Goal: Information Seeking & Learning: Check status

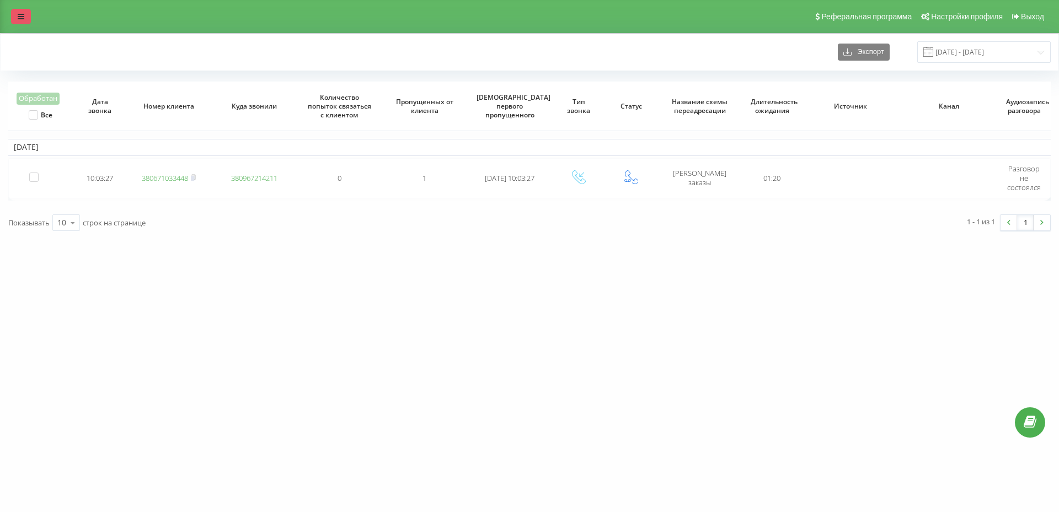
click at [22, 18] on icon at bounding box center [21, 17] width 7 height 8
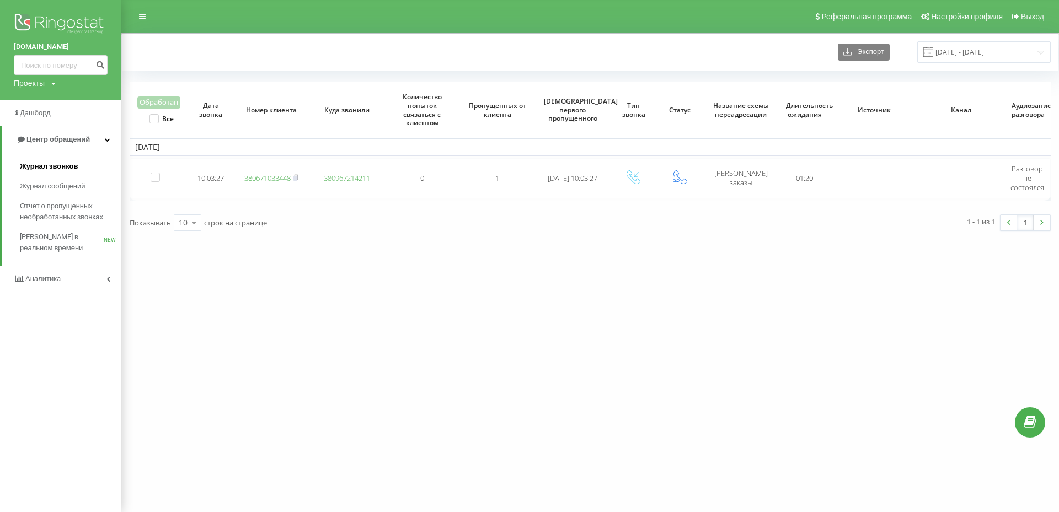
click at [49, 170] on span "Журнал звонков" at bounding box center [49, 166] width 58 height 11
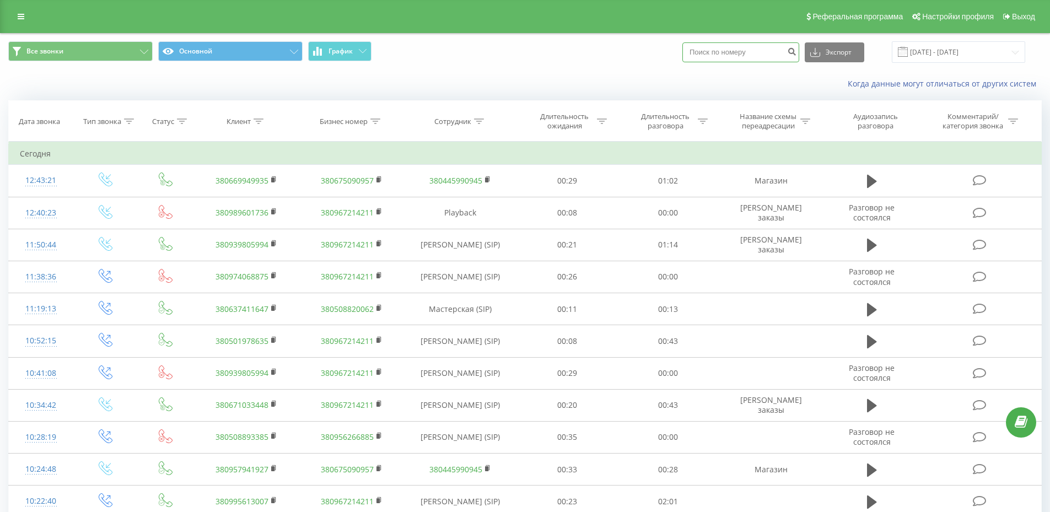
click at [733, 55] on input at bounding box center [741, 52] width 117 height 20
paste input "[PHONE_NUMBER]"
type input "[PHONE_NUMBER]"
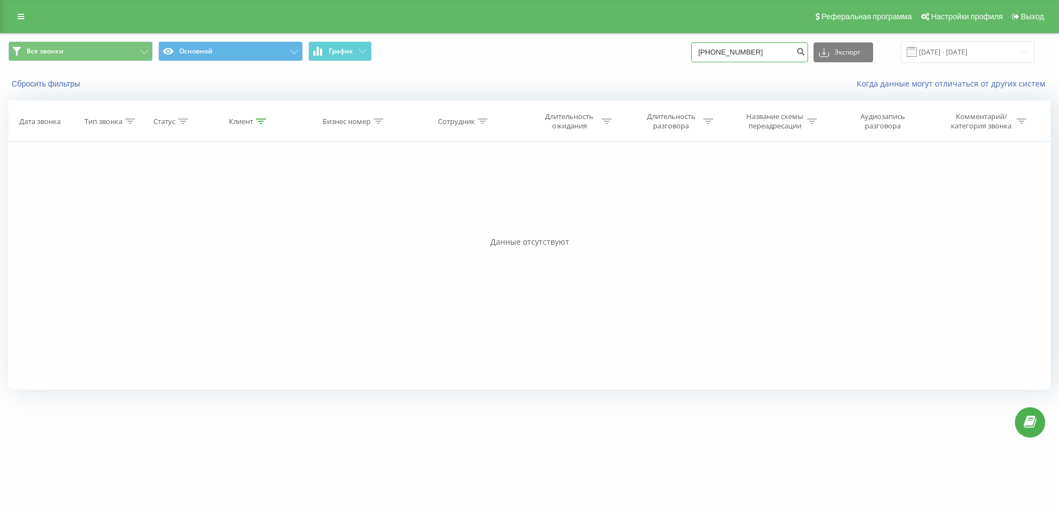
click at [712, 52] on input "[PHONE_NUMBER]" at bounding box center [749, 52] width 117 height 20
type input "380632600798"
drag, startPoint x: 760, startPoint y: 54, endPoint x: 700, endPoint y: 54, distance: 60.1
click at [700, 54] on div "Все звонки Основной График 380632600798 Экспорт .csv .xls .xlsx 21.06.2025 - 21…" at bounding box center [529, 52] width 1042 height 22
paste input "+"
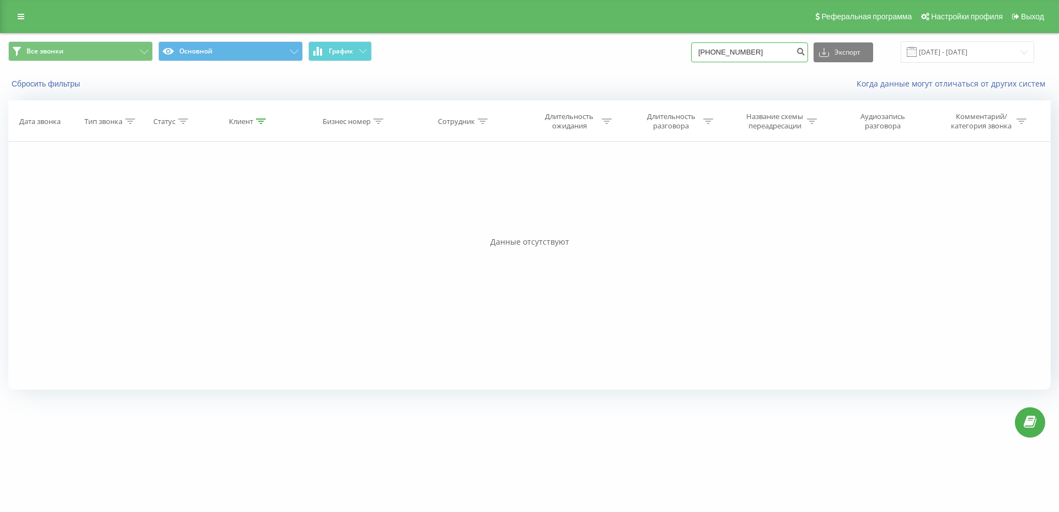
type input "+380632600798"
click at [23, 13] on icon at bounding box center [21, 17] width 7 height 8
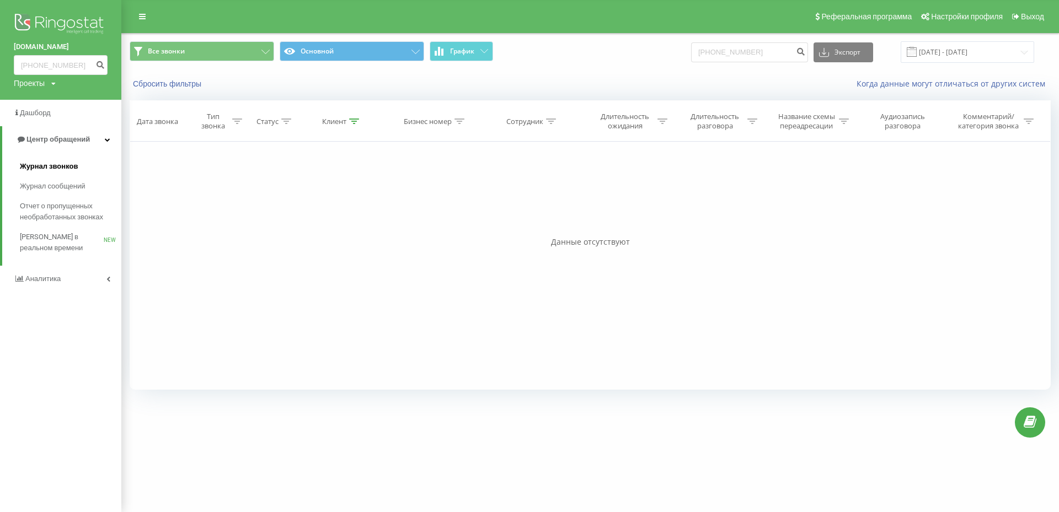
click at [54, 165] on span "Журнал звонков" at bounding box center [49, 166] width 58 height 11
click at [53, 165] on span "Журнал звонков" at bounding box center [49, 166] width 58 height 11
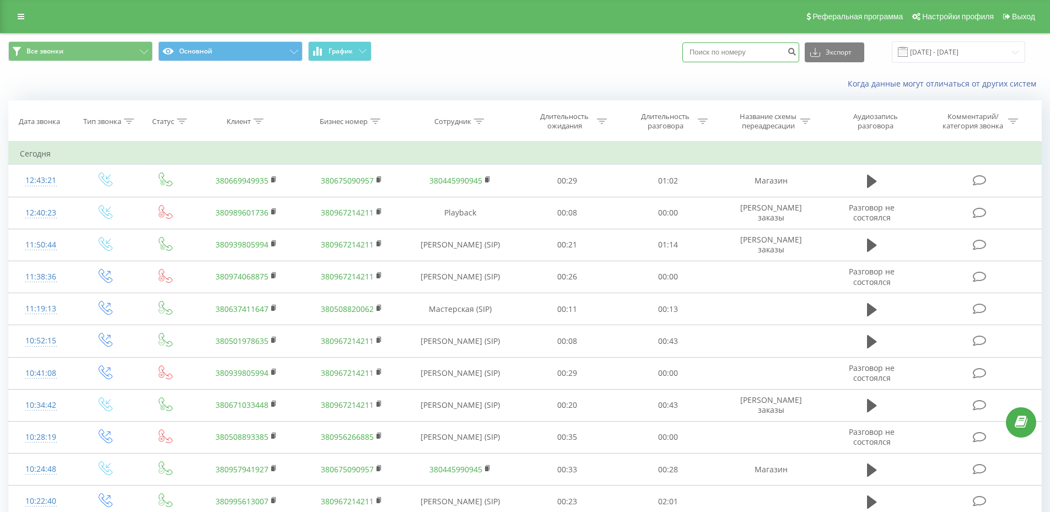
paste input "+380632600798"
type input "+380632600798"
click at [797, 53] on icon "submit" at bounding box center [791, 50] width 9 height 7
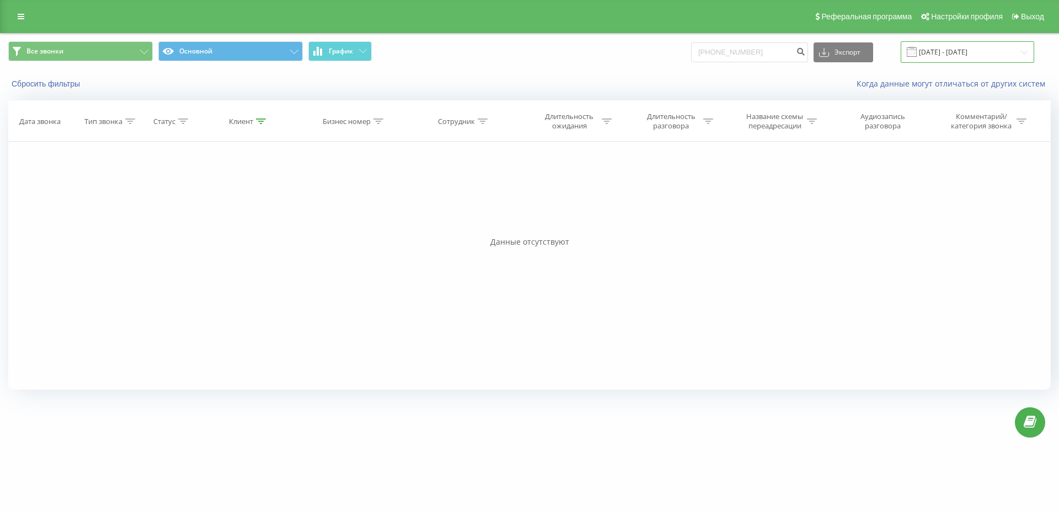
click at [952, 52] on input "[DATE] - [DATE]" at bounding box center [966, 52] width 133 height 22
click at [582, 73] on div "Сбросить фильтры Когда данные могут отличаться от других систем" at bounding box center [530, 84] width 1058 height 26
click at [717, 49] on input "[PHONE_NUMBER]" at bounding box center [749, 52] width 117 height 20
type input "2600798"
click at [944, 52] on input "21.06.2025 - 21.09.2025" at bounding box center [966, 52] width 133 height 22
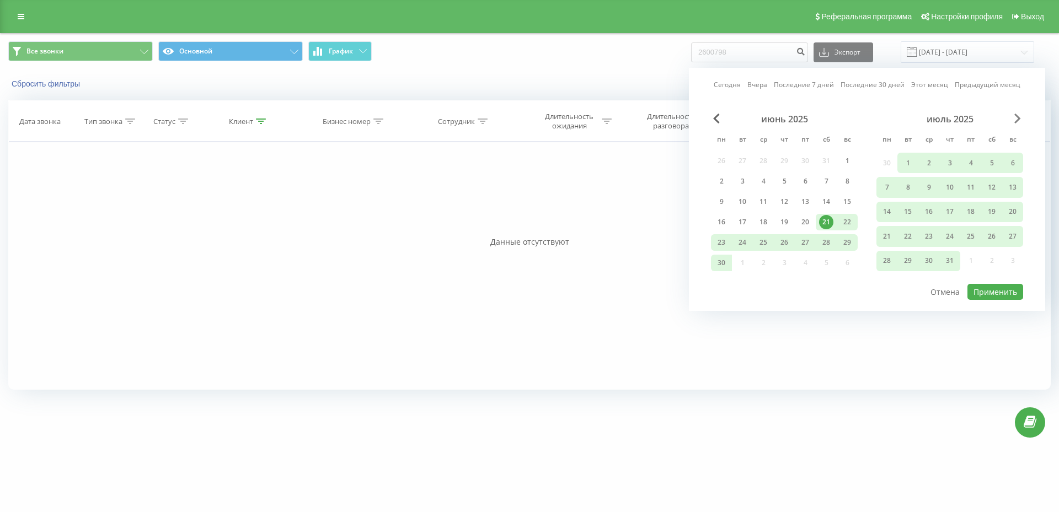
click at [1017, 119] on span "Next Month" at bounding box center [1017, 119] width 7 height 10
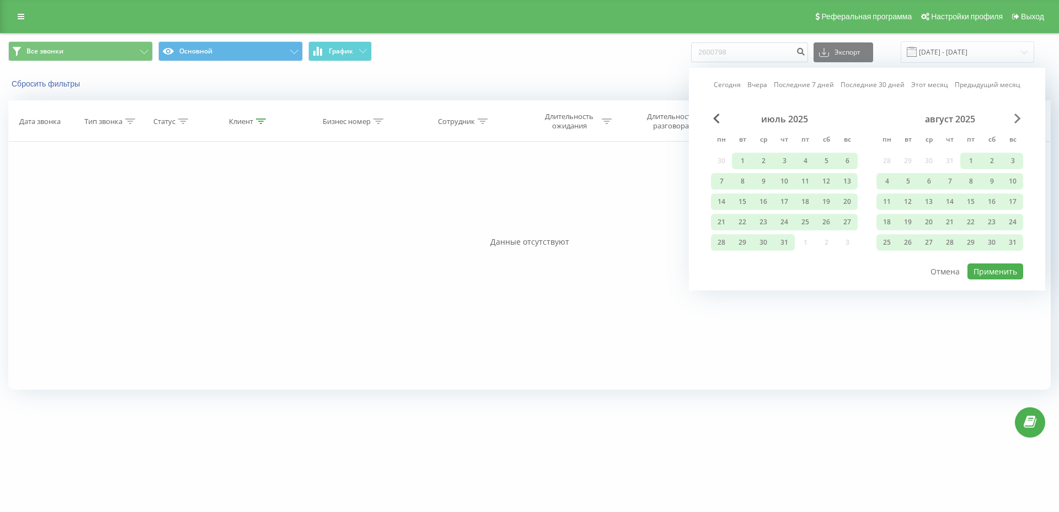
click at [1017, 117] on span "Next Month" at bounding box center [1017, 119] width 7 height 10
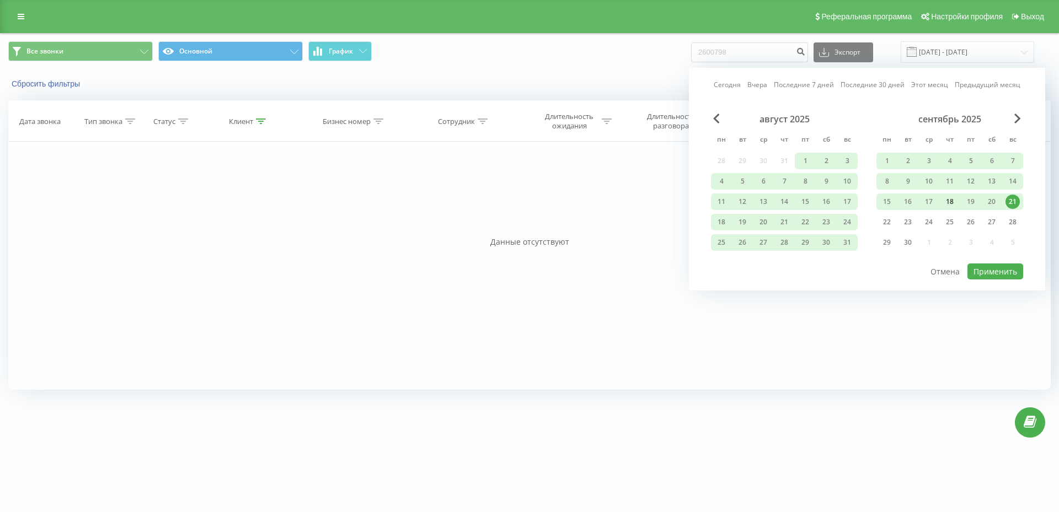
click at [952, 196] on div "18" at bounding box center [949, 202] width 14 height 14
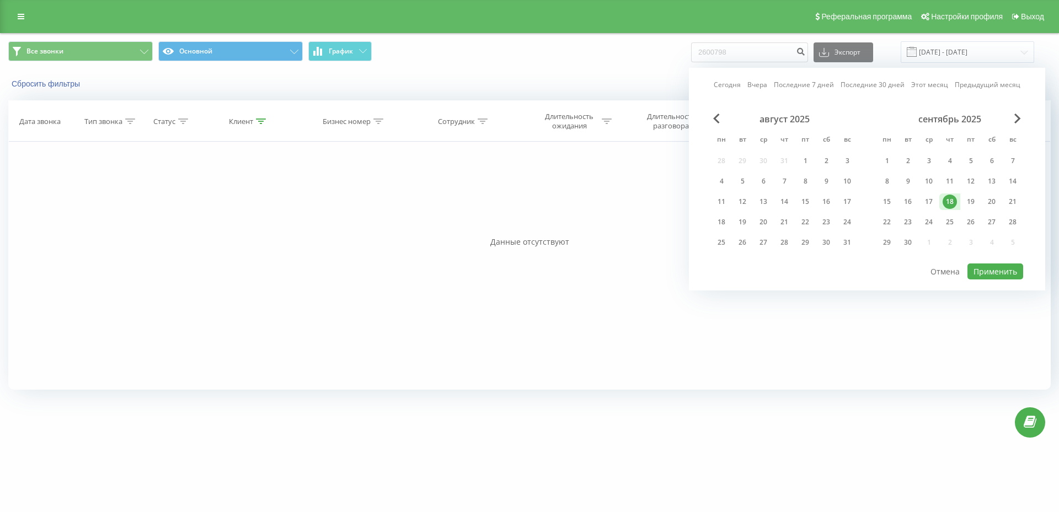
click at [952, 196] on div "18" at bounding box center [949, 202] width 14 height 14
click at [995, 271] on button "Применить" at bounding box center [995, 272] width 56 height 16
type input "18.09.2025 - 18.09.2025"
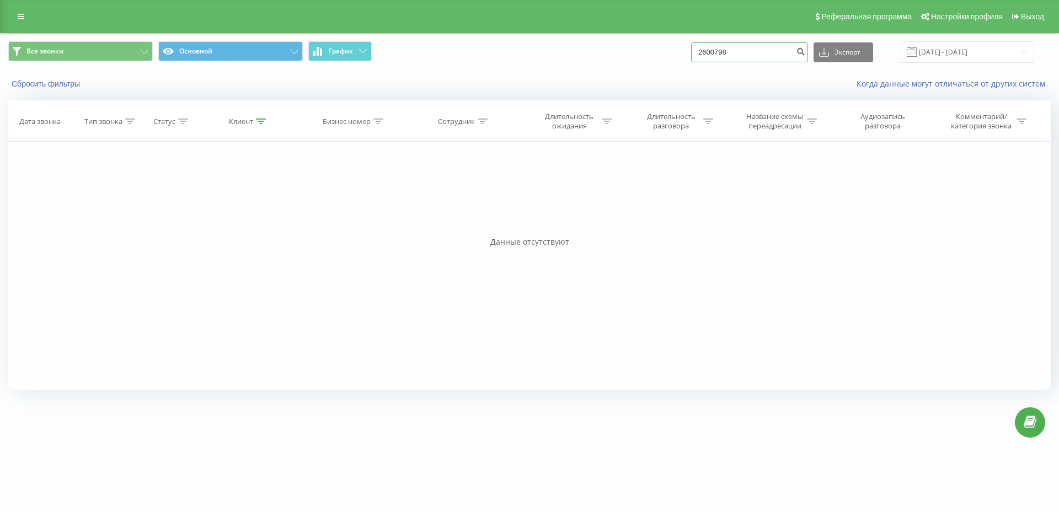
drag, startPoint x: 772, startPoint y: 53, endPoint x: 630, endPoint y: 60, distance: 142.4
click at [630, 60] on div "Все звонки Основной График 2600798 Экспорт .csv .xls .xlsx 18.09.2025 - 18.09.2…" at bounding box center [529, 52] width 1042 height 22
click at [67, 87] on button "Сбросить фильтры" at bounding box center [46, 84] width 77 height 10
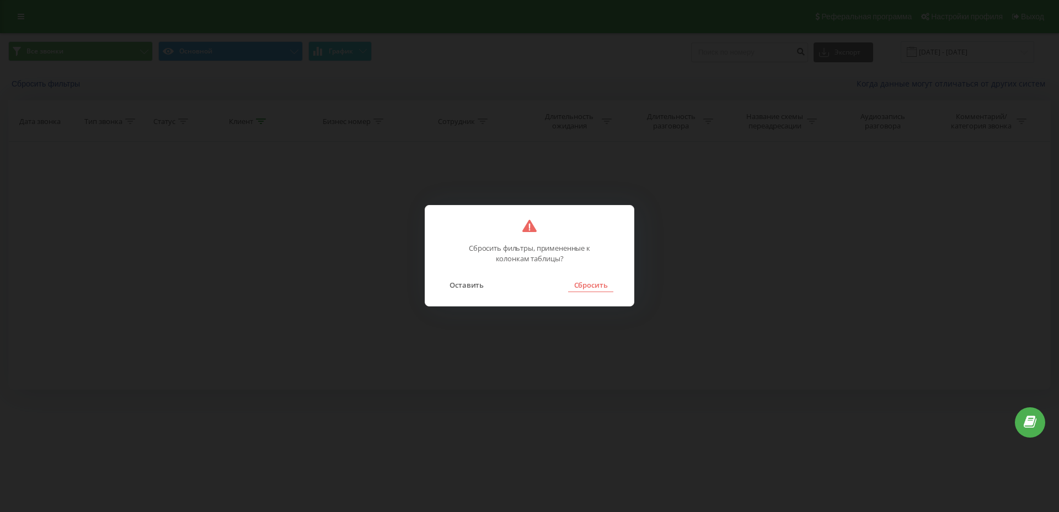
click at [584, 287] on button "Сбросить" at bounding box center [590, 285] width 45 height 14
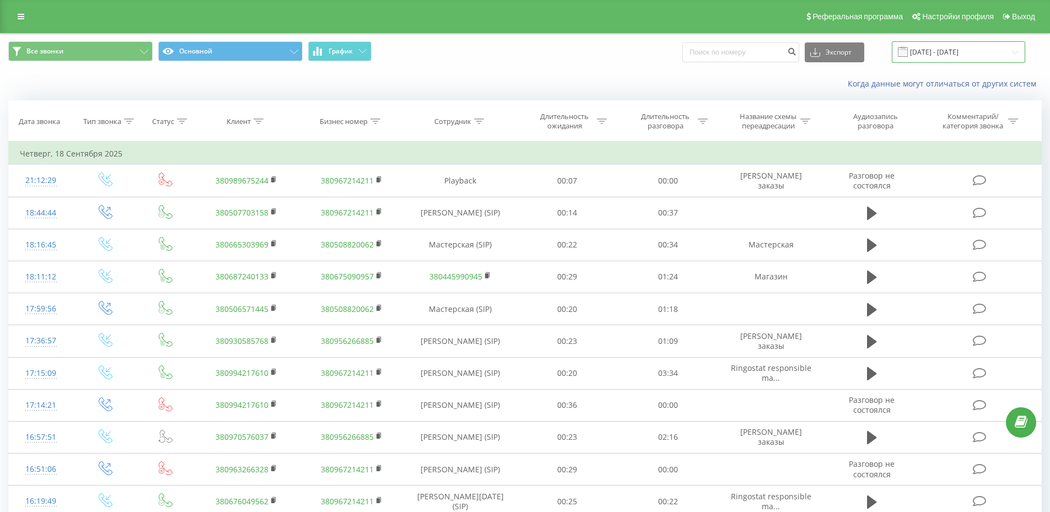
click at [943, 51] on input "18.09.2025 - 18.09.2025" at bounding box center [958, 52] width 133 height 22
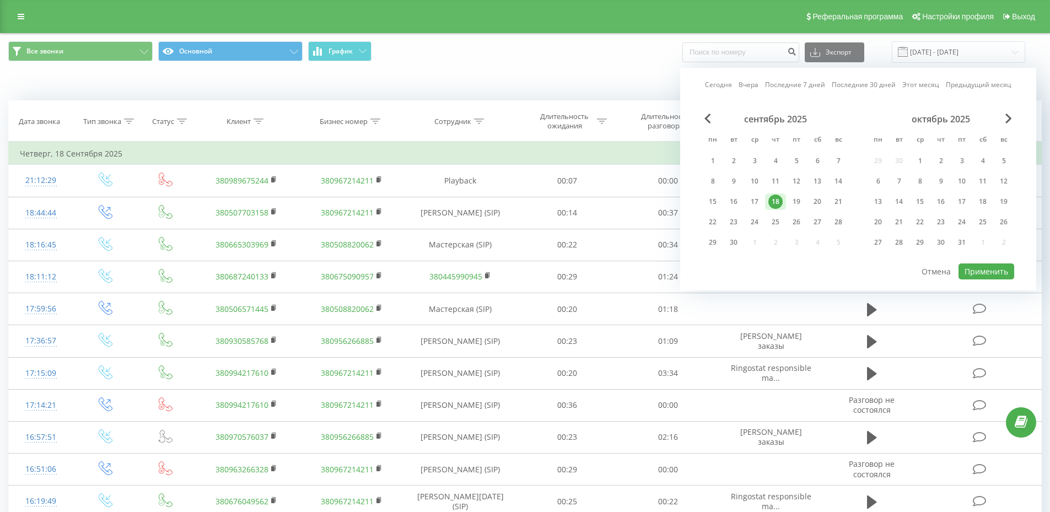
click at [775, 203] on div "18" at bounding box center [776, 202] width 14 height 14
click at [997, 276] on button "Применить" at bounding box center [987, 272] width 56 height 16
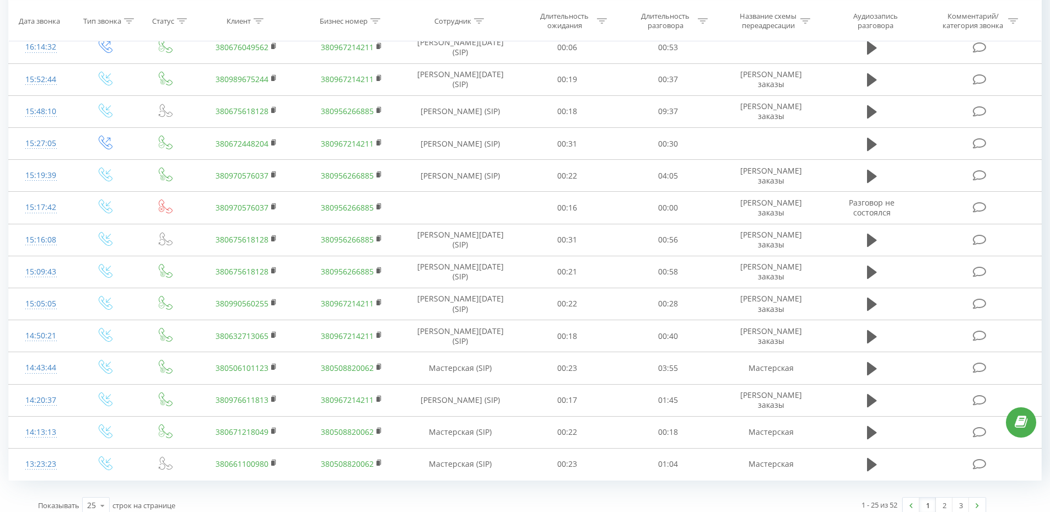
scroll to position [496, 0]
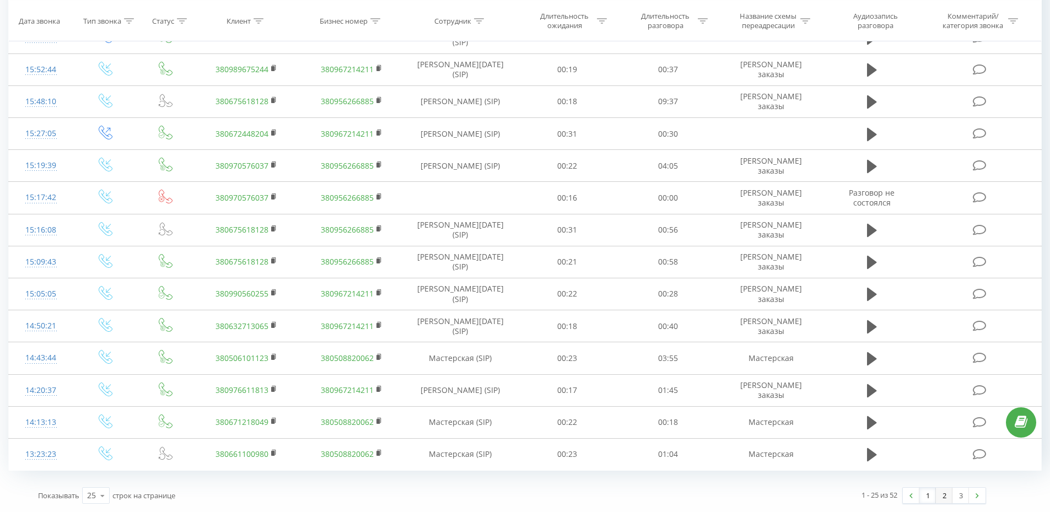
click at [943, 498] on link "2" at bounding box center [944, 495] width 17 height 15
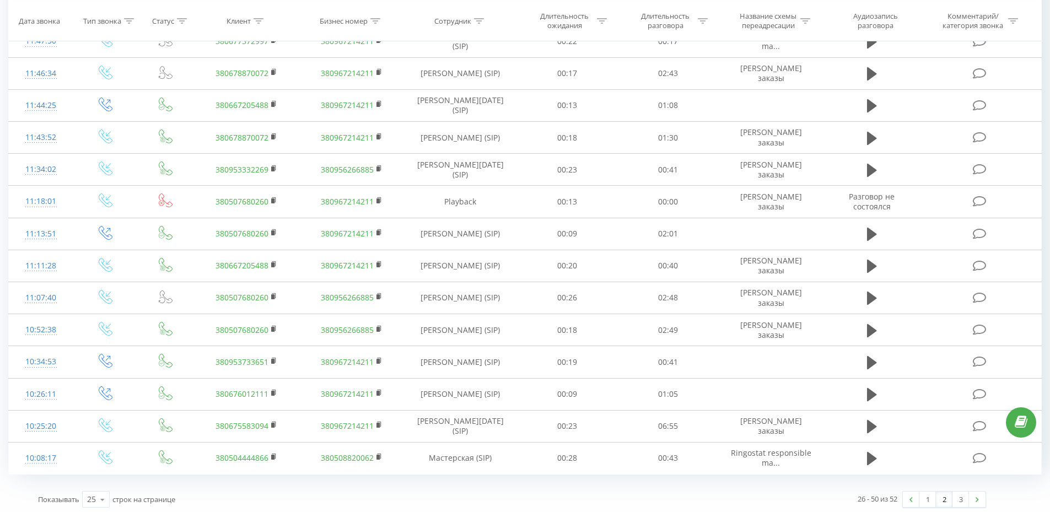
scroll to position [496, 0]
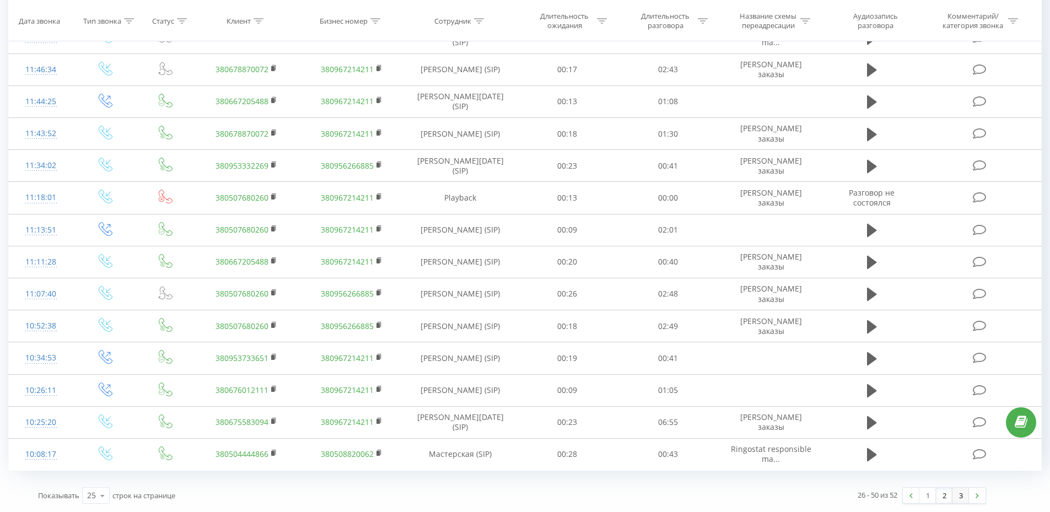
click at [959, 495] on link "3" at bounding box center [961, 495] width 17 height 15
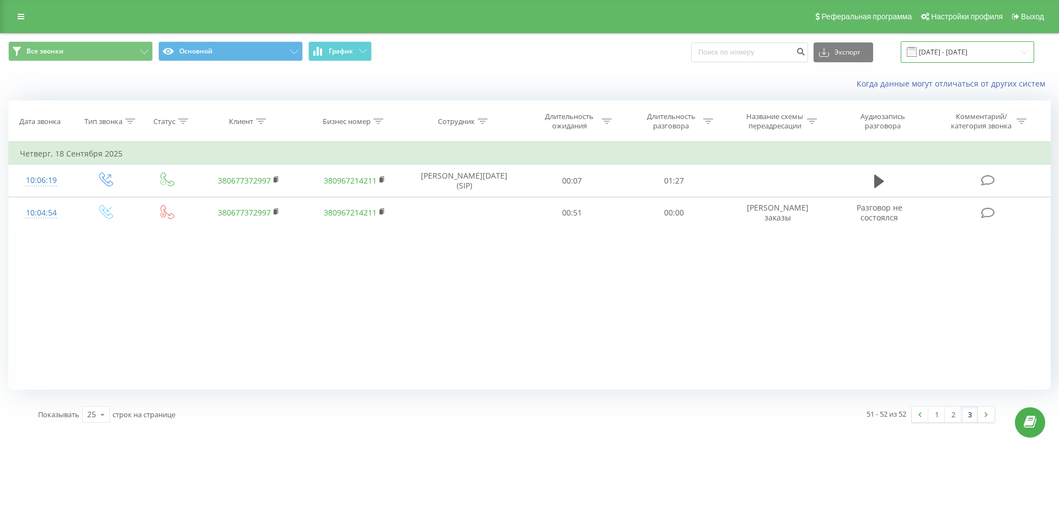
click at [969, 52] on input "18.09.2025 - 18.09.2025" at bounding box center [966, 52] width 133 height 22
click at [937, 419] on link "1" at bounding box center [936, 414] width 17 height 15
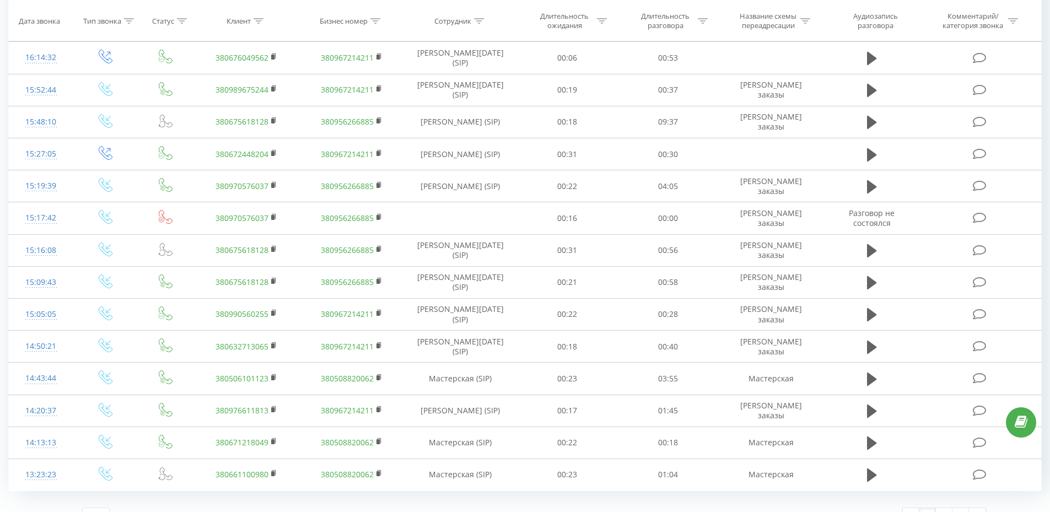
scroll to position [496, 0]
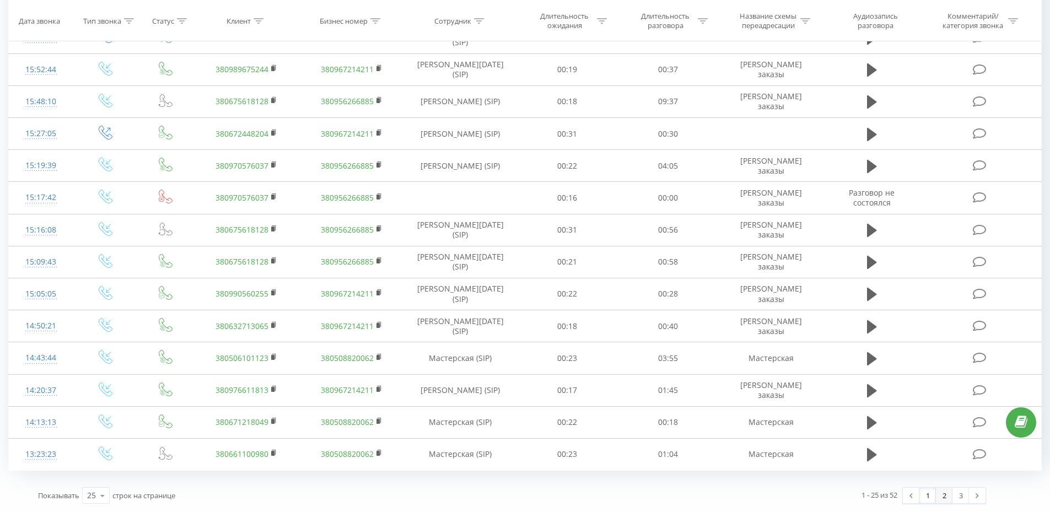
click at [943, 496] on link "2" at bounding box center [944, 495] width 17 height 15
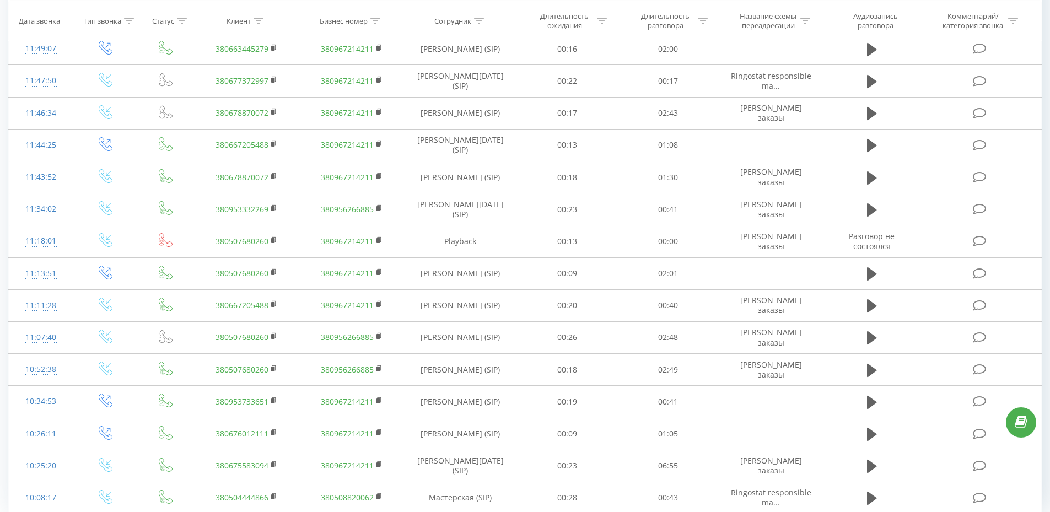
scroll to position [496, 0]
